Goal: Navigation & Orientation: Go to known website

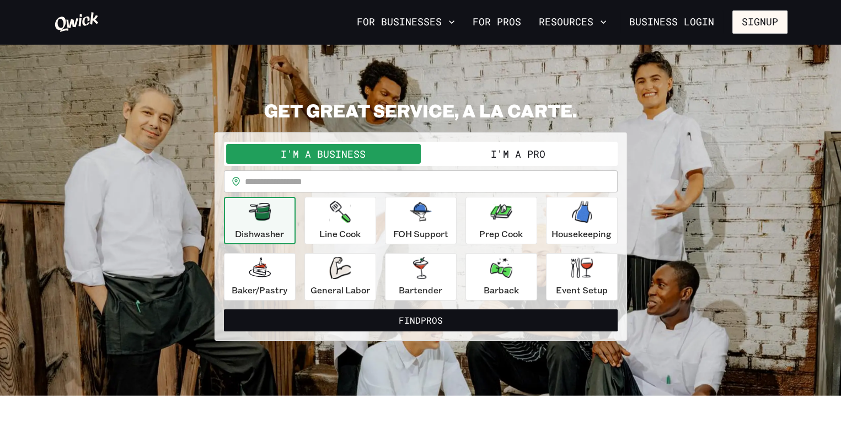
click at [515, 151] on button "I'm a Pro" at bounding box center [518, 154] width 195 height 20
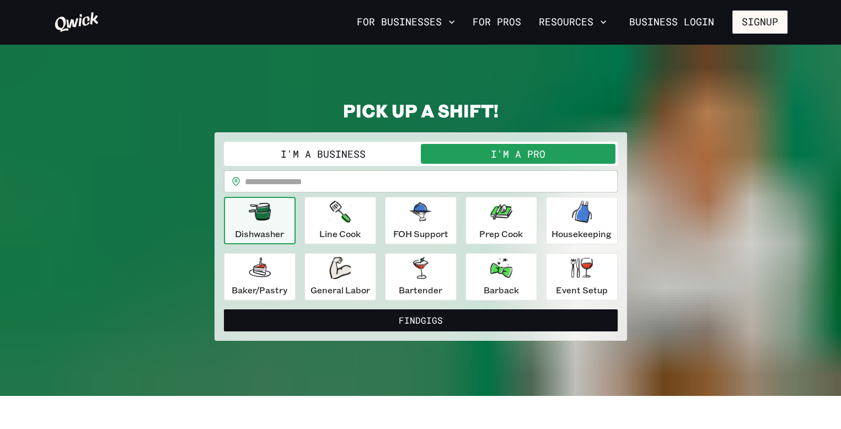
click at [331, 155] on button "I'm a Business" at bounding box center [323, 154] width 195 height 20
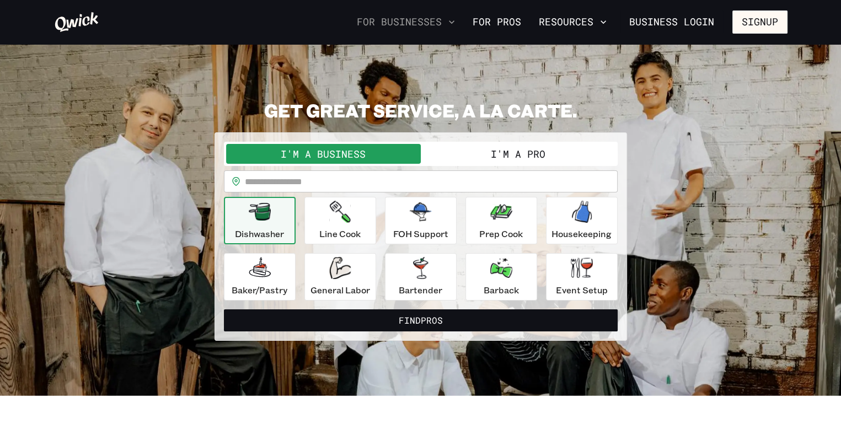
click at [413, 21] on button "For Businesses" at bounding box center [405, 22] width 107 height 19
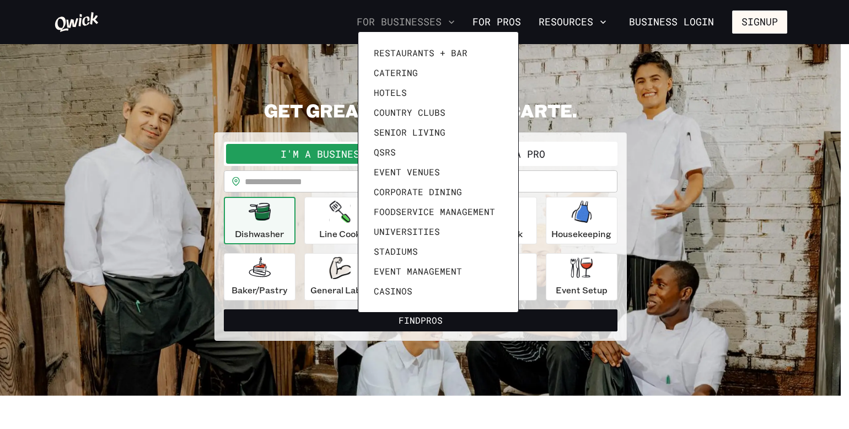
click at [413, 21] on div at bounding box center [424, 214] width 849 height 429
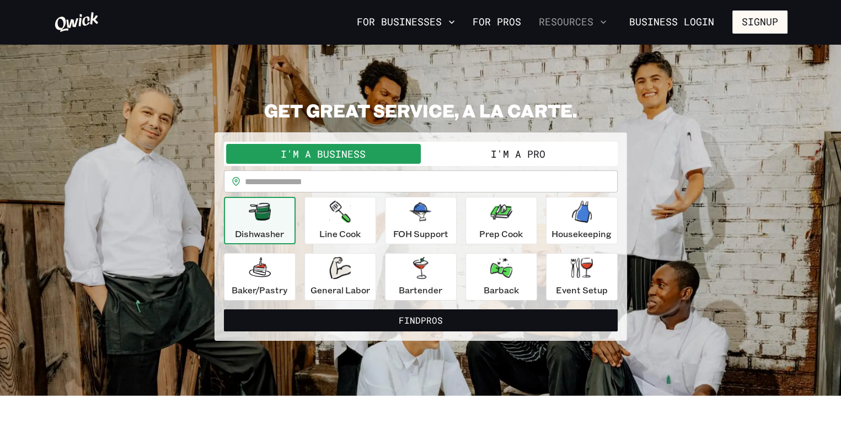
click at [569, 20] on button "Resources" at bounding box center [573, 22] width 77 height 19
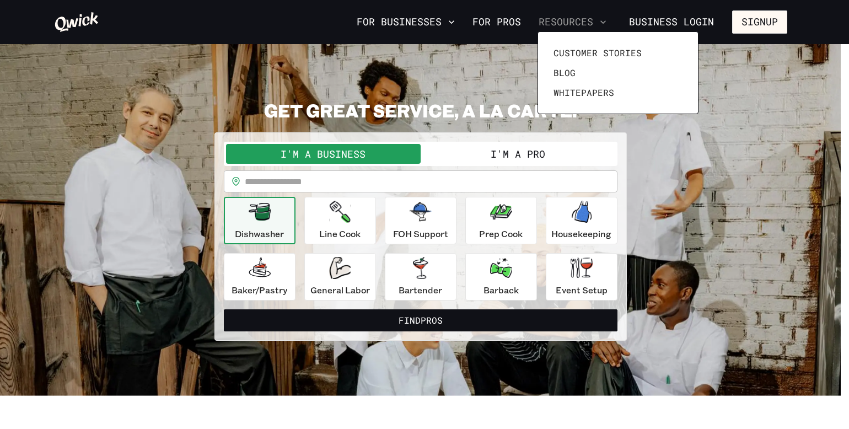
click at [569, 20] on div at bounding box center [424, 214] width 849 height 429
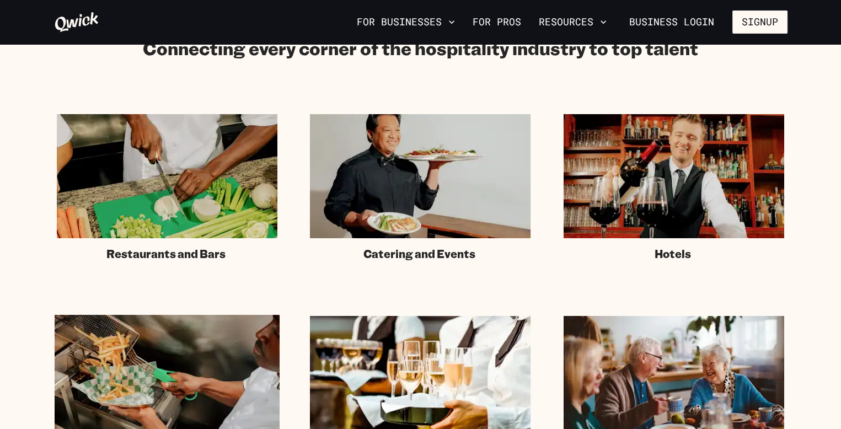
scroll to position [772, 0]
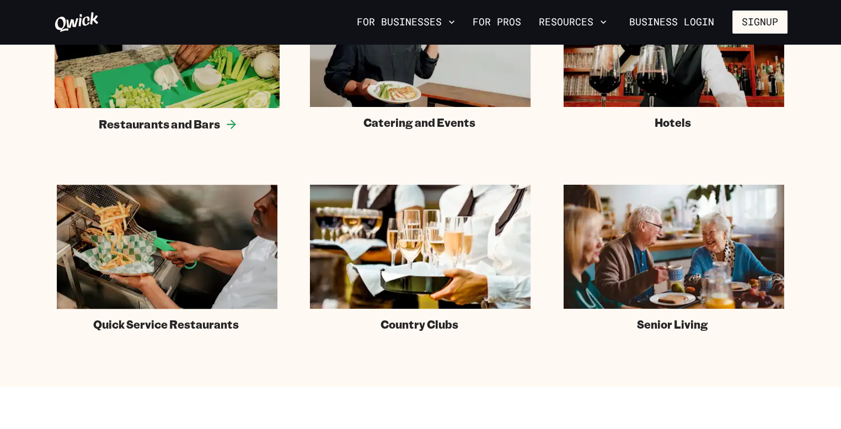
click at [192, 95] on img at bounding box center [167, 44] width 225 height 127
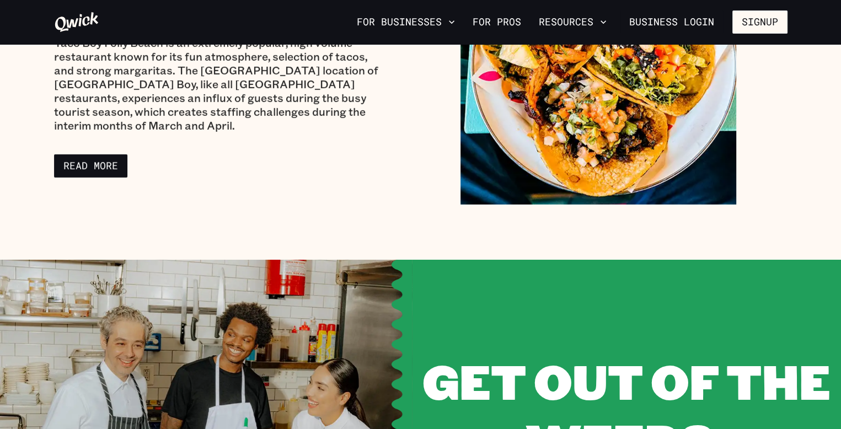
scroll to position [3696, 0]
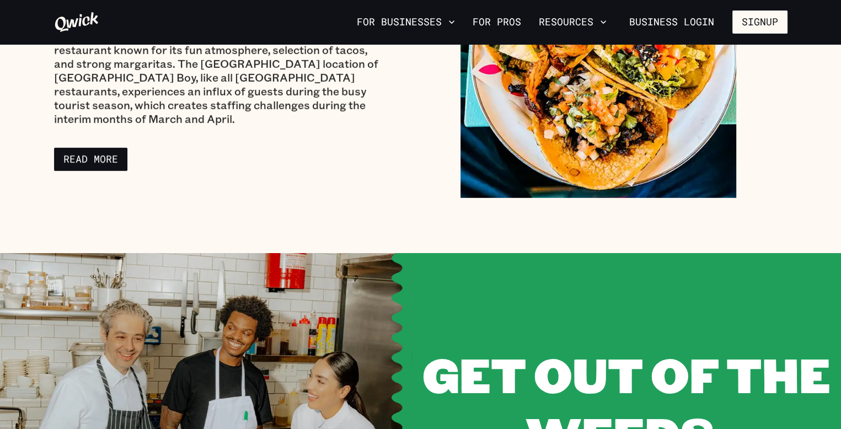
click at [77, 16] on icon at bounding box center [76, 22] width 45 height 22
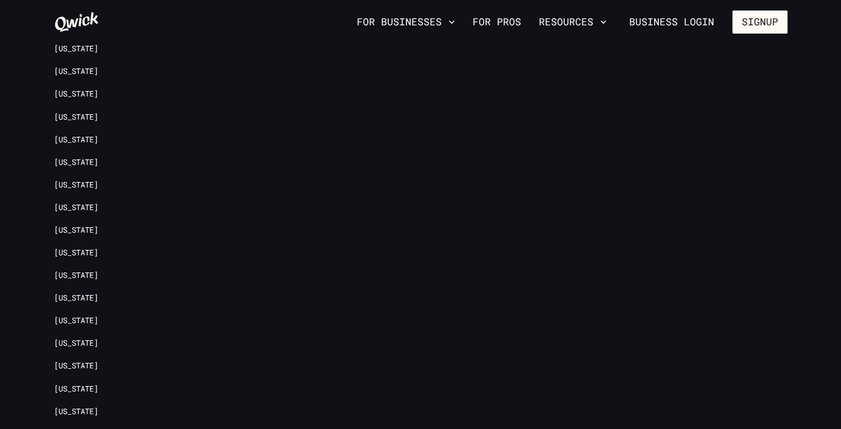
scroll to position [2616, 0]
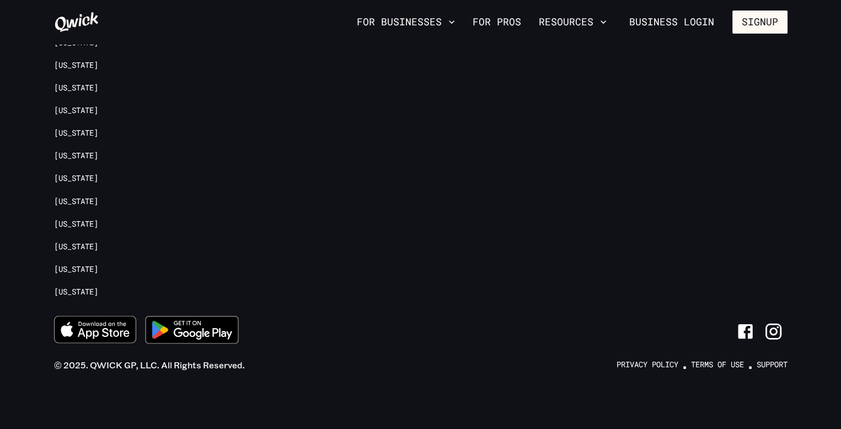
scroll to position [772, 0]
